Goal: Task Accomplishment & Management: Use online tool/utility

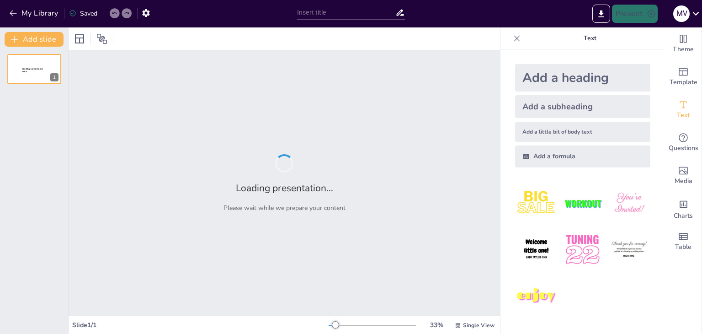
type input "New Sendsteps"
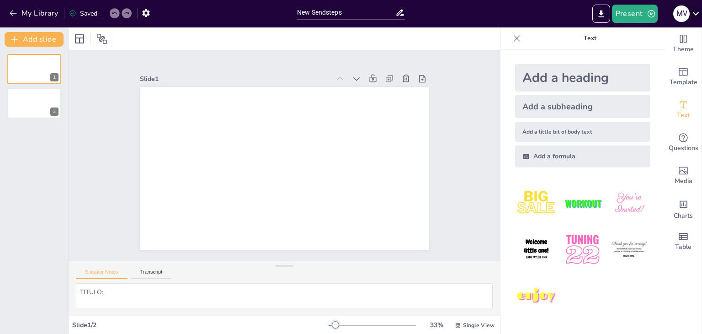
click at [699, 10] on icon at bounding box center [696, 13] width 12 height 12
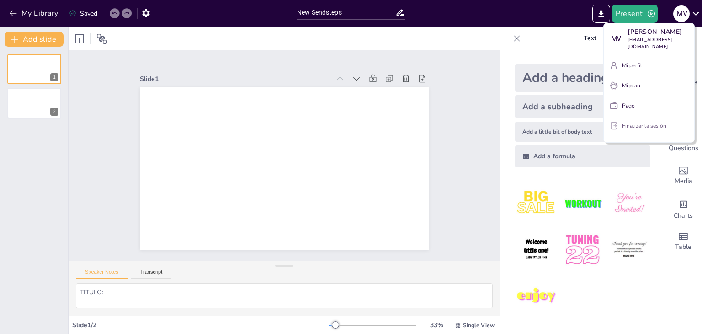
click at [660, 128] on font "Finalizar la sesión" at bounding box center [644, 125] width 44 height 7
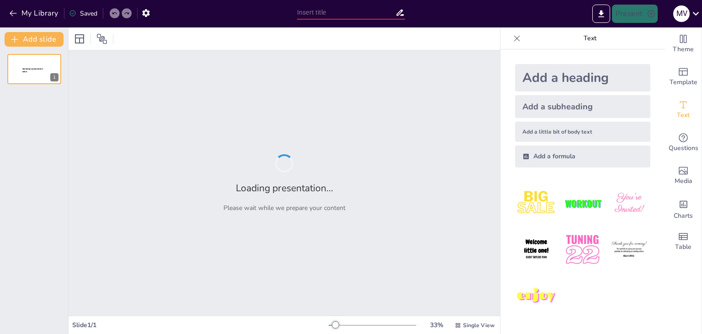
type input "New Sendsteps"
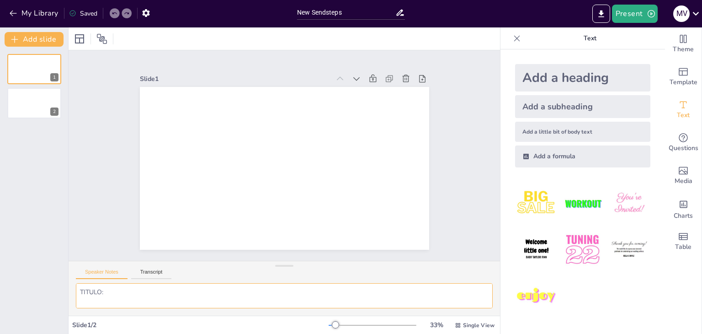
click at [112, 291] on textarea "TITULO: PRESERVACION DE LO SABERES ANCESTRALES DE LA COMUNIDAD DE PAMASHTO: LEG…" at bounding box center [284, 295] width 417 height 25
paste textarea "TITULO: PRESERVACION DE LO SABERES ANCESTRALES DE LA COMUNIDAD DE PAMASHTO: LEG…"
type textarea "TITULO: TITULO: PRESERVACION DE LO SABERES ANCESTRALES DE LA COMUNIDAD DE PAMAS…"
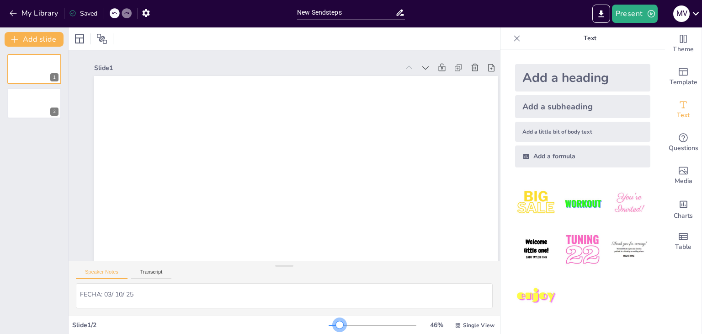
click at [334, 327] on div at bounding box center [373, 324] width 88 height 7
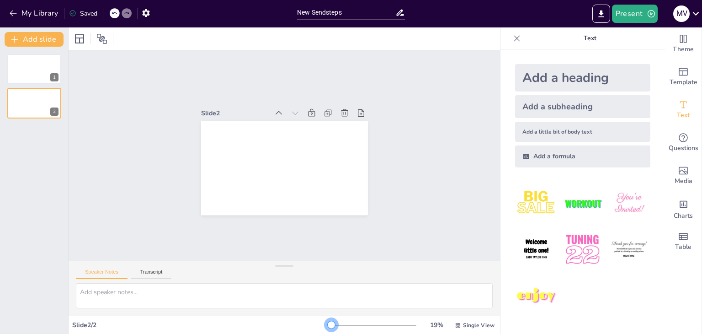
scroll to position [0, 0]
click at [329, 325] on div at bounding box center [373, 324] width 88 height 7
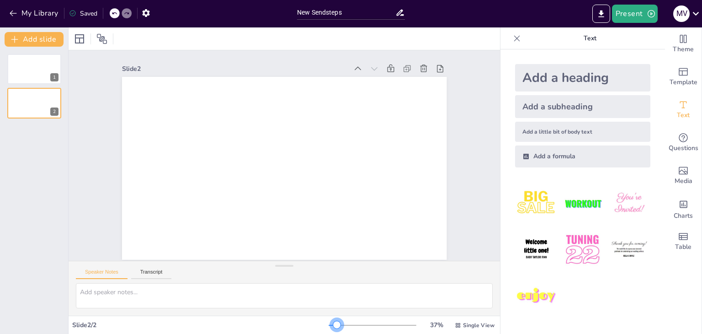
click at [331, 324] on div at bounding box center [373, 324] width 88 height 7
click at [602, 81] on div "Add a heading" at bounding box center [582, 77] width 135 height 27
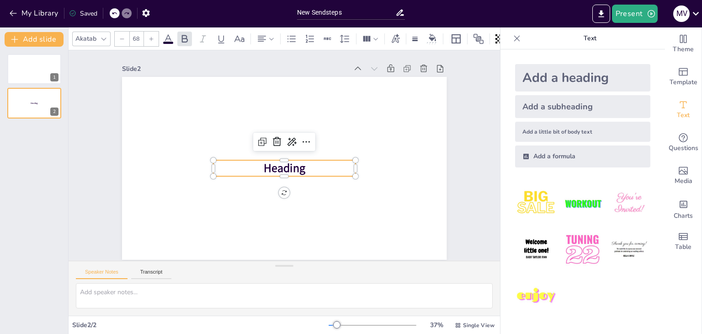
click at [311, 165] on p "Heading" at bounding box center [285, 168] width 142 height 16
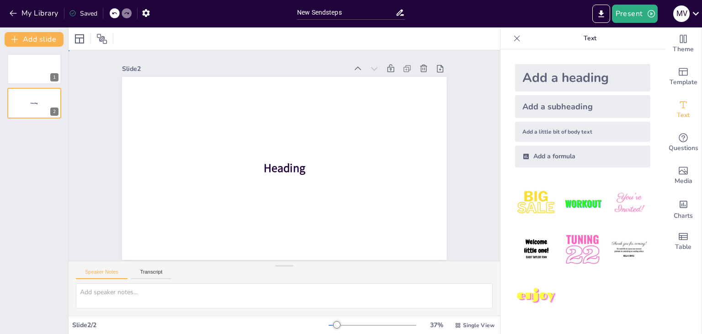
click at [300, 170] on p "Heading" at bounding box center [285, 168] width 142 height 16
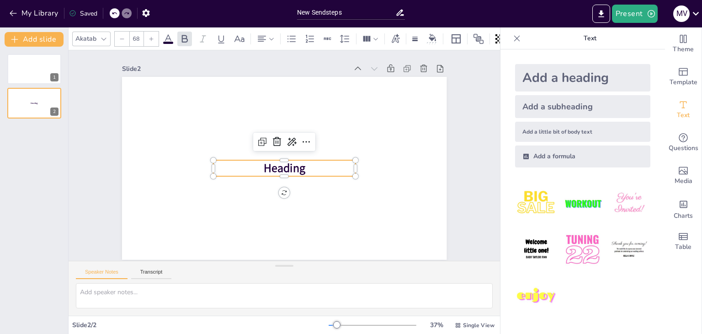
click at [300, 170] on p "Heading" at bounding box center [285, 168] width 142 height 16
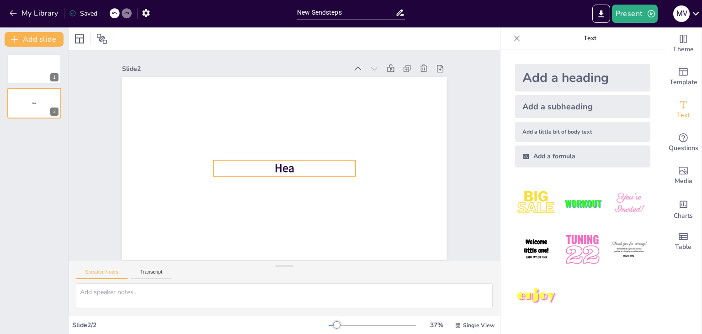
click at [300, 170] on p "Hea" at bounding box center [285, 168] width 142 height 16
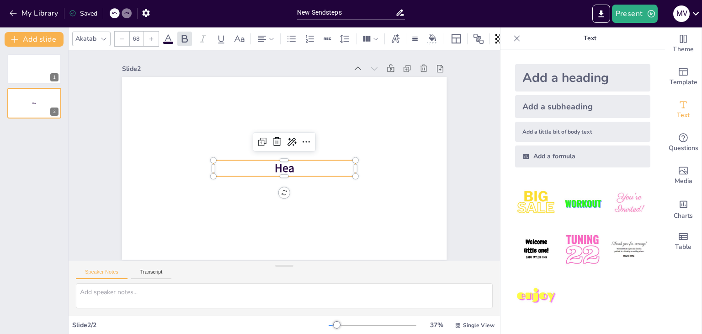
click at [300, 170] on p "Hea" at bounding box center [285, 168] width 142 height 16
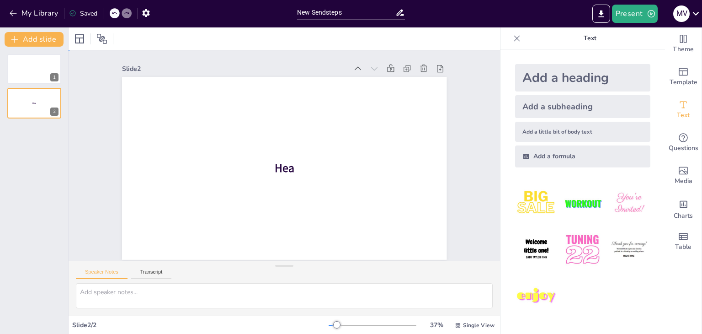
click at [288, 167] on p "Hea" at bounding box center [285, 168] width 142 height 16
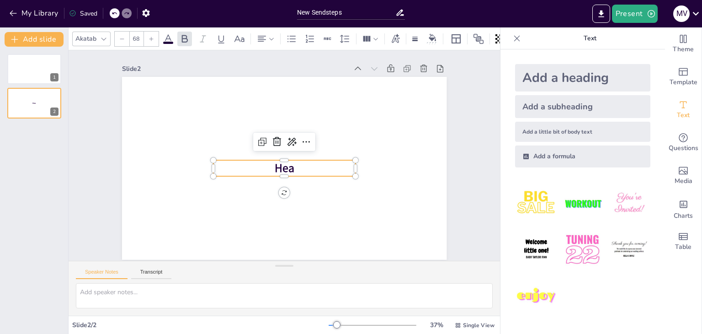
click at [288, 167] on p "Hea" at bounding box center [280, 167] width 140 height 59
click at [288, 167] on p "Hea" at bounding box center [283, 168] width 143 height 31
click at [288, 167] on span "Heading" at bounding box center [285, 168] width 42 height 16
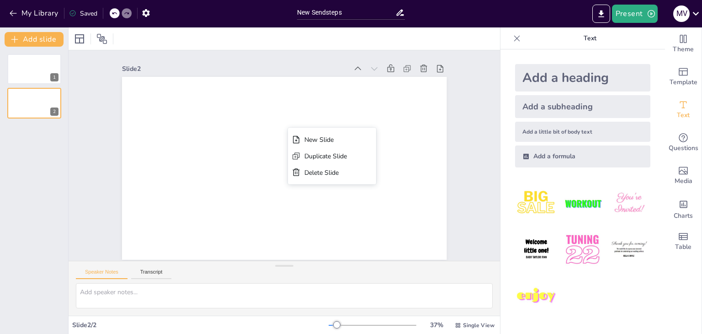
click at [357, 198] on div "Duplicate Slide" at bounding box center [401, 206] width 88 height 16
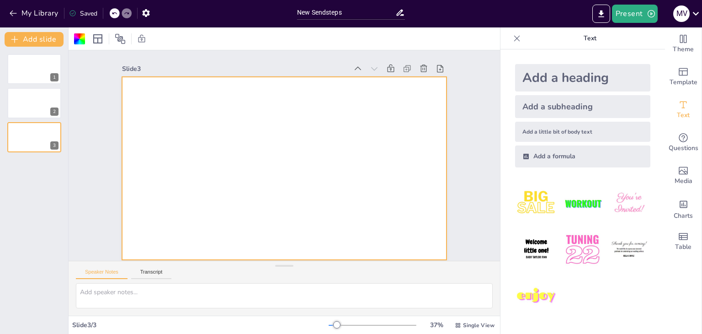
scroll to position [5, 0]
click at [19, 66] on div at bounding box center [34, 68] width 55 height 31
type textarea "TITULO: TITULO: PRESERVACION DE LO SABERES ANCESTRALES DE LA COMUNIDAD DE PAMAS…"
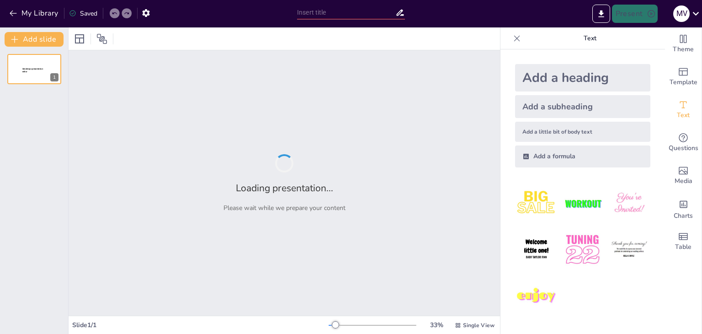
type input "New Sendsteps"
